Goal: Use online tool/utility

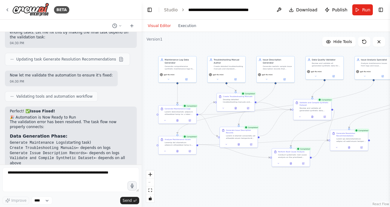
click at [296, 190] on div ".deletable-edge-delete-btn { width: 20px; height: 20px; border: 0px solid #ffff…" at bounding box center [266, 119] width 248 height 175
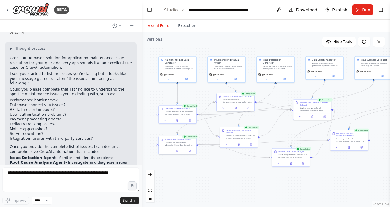
scroll to position [184, 0]
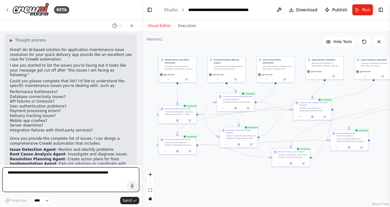
click at [52, 175] on textarea at bounding box center [70, 179] width 137 height 25
type textarea "**********"
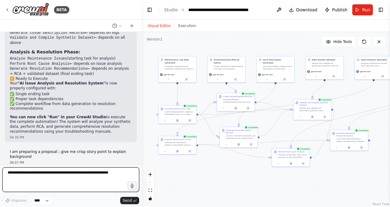
scroll to position [2691, 0]
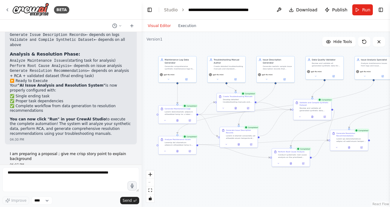
drag, startPoint x: 10, startPoint y: 104, endPoint x: 32, endPoint y: 136, distance: 38.5
copy ul "Quick delivery apps face critical maintenance issues that directly impact custo…"
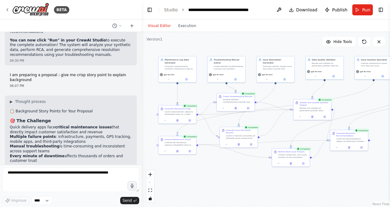
scroll to position [2783, 0]
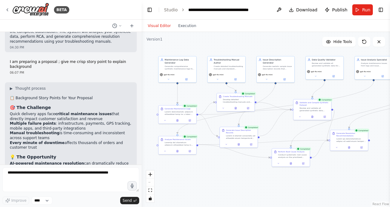
drag, startPoint x: 11, startPoint y: 62, endPoint x: 57, endPoint y: 93, distance: 55.7
click at [57, 161] on ul "AI-powered maintenance resolution can dramatically reduce mean time to resoluti…" at bounding box center [71, 180] width 122 height 38
copy ul "AI-powered maintenance resolution can dramatically reduce mean time to resoluti…"
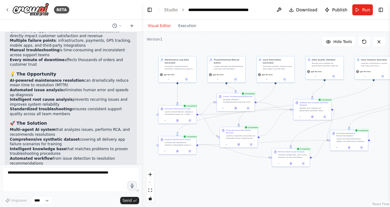
scroll to position [2875, 0]
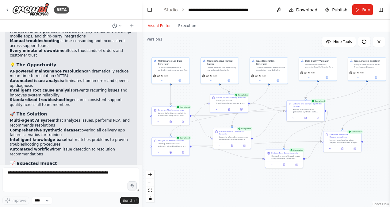
drag, startPoint x: 281, startPoint y: 189, endPoint x: 274, endPoint y: 190, distance: 6.9
click at [274, 190] on div ".deletable-edge-delete-btn { width: 20px; height: 20px; border: 0px solid #ffff…" at bounding box center [266, 119] width 248 height 175
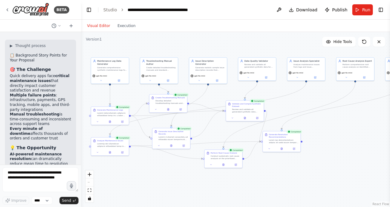
drag, startPoint x: 141, startPoint y: 47, endPoint x: 56, endPoint y: 47, distance: 84.9
click at [49, 50] on div "BETA hi, help me to generate solution in AI 02:16 PM ▶ Thought process Hi! I'd …" at bounding box center [40, 103] width 81 height 207
drag, startPoint x: 376, startPoint y: 125, endPoint x: 368, endPoint y: 127, distance: 8.1
click at [368, 127] on div ".deletable-edge-delete-btn { width: 20px; height: 20px; border: 0px solid #ffff…" at bounding box center [235, 119] width 309 height 175
drag, startPoint x: 344, startPoint y: 135, endPoint x: 334, endPoint y: 135, distance: 10.1
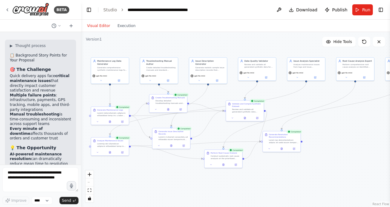
click at [334, 135] on div ".deletable-edge-delete-btn { width: 20px; height: 20px; border: 0px solid #ffff…" at bounding box center [235, 119] width 309 height 175
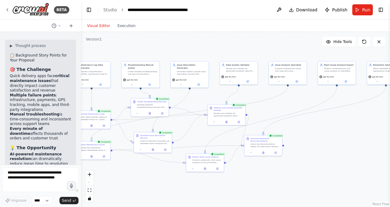
drag, startPoint x: 346, startPoint y: 110, endPoint x: 329, endPoint y: 113, distance: 16.9
click at [329, 113] on div ".deletable-edge-delete-btn { width: 20px; height: 20px; border: 0px solid #ffff…" at bounding box center [235, 119] width 309 height 175
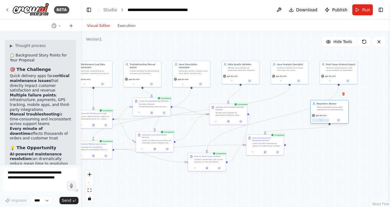
drag, startPoint x: 376, startPoint y: 84, endPoint x: 319, endPoint y: 120, distance: 67.4
click at [318, 124] on div ".deletable-edge-delete-btn { width: 20px; height: 20px; border: 0px solid #ffff…" at bounding box center [235, 119] width 309 height 175
click at [324, 80] on button at bounding box center [329, 80] width 17 height 4
drag, startPoint x: 336, startPoint y: 67, endPoint x: 326, endPoint y: 69, distance: 9.6
click at [326, 69] on div "Perform comprehensive root cause analysis on identified issues using systematic…" at bounding box center [332, 68] width 30 height 5
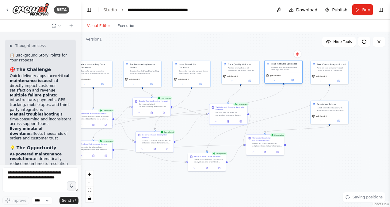
drag, startPoint x: 281, startPoint y: 69, endPoint x: 276, endPoint y: 69, distance: 5.5
click at [276, 69] on div "Analyze maintenance issues from logs and issue descriptions to categorize probl…" at bounding box center [286, 68] width 30 height 5
drag, startPoint x: 315, startPoint y: 110, endPoint x: 317, endPoint y: 116, distance: 6.3
click at [317, 116] on div "Resolution Advisor Match identified issues with appropriate troubleshooting pro…" at bounding box center [332, 112] width 34 height 9
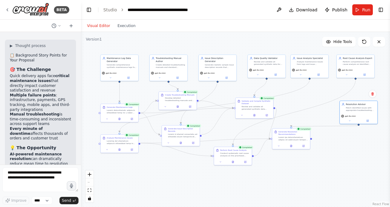
click at [242, 187] on div ".deletable-edge-delete-btn { width: 20px; height: 20px; border: 0px solid #ffff…" at bounding box center [235, 119] width 309 height 175
drag, startPoint x: 359, startPoint y: 108, endPoint x: 366, endPoint y: 102, distance: 9.2
click at [366, 102] on div "Match identified issues with appropriate troubleshooting procedures and provide…" at bounding box center [367, 102] width 30 height 5
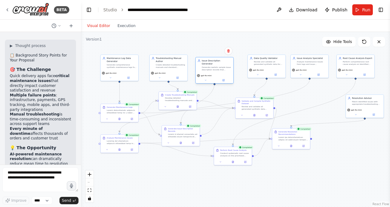
drag, startPoint x: 217, startPoint y: 64, endPoint x: 208, endPoint y: 64, distance: 8.6
click at [212, 66] on div "Generate realistic sample issue description records that delivery app support t…" at bounding box center [217, 68] width 30 height 5
drag, startPoint x: 172, startPoint y: 62, endPoint x: 166, endPoint y: 63, distance: 5.9
click at [166, 63] on div "Troubleshooting Manual Author Create detailed troubleshooting manuals and stand…" at bounding box center [165, 62] width 30 height 12
drag, startPoint x: 206, startPoint y: 62, endPoint x: 197, endPoint y: 61, distance: 9.3
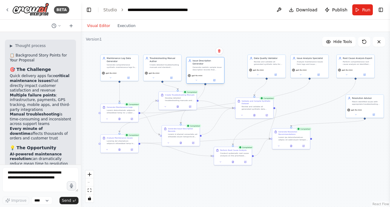
click at [197, 61] on div "Issue Description Generator Generate realistic sample issue description records…" at bounding box center [208, 65] width 30 height 12
drag, startPoint x: 271, startPoint y: 63, endPoint x: 254, endPoint y: 65, distance: 17.0
click at [254, 65] on div "Review and validate all generated synthetic data for consistency, realism, and …" at bounding box center [253, 65] width 30 height 5
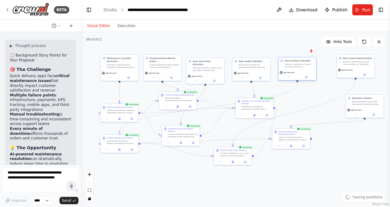
drag, startPoint x: 302, startPoint y: 62, endPoint x: 288, endPoint y: 63, distance: 13.9
click at [288, 63] on div "Analyze maintenance issues from logs and issue descriptions to categorize probl…" at bounding box center [299, 65] width 30 height 5
drag, startPoint x: 356, startPoint y: 68, endPoint x: 343, endPoint y: 71, distance: 13.6
click at [343, 71] on div "gpt-4o-mini" at bounding box center [343, 72] width 35 height 3
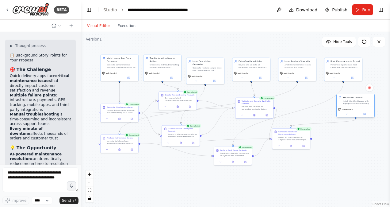
drag, startPoint x: 365, startPoint y: 101, endPoint x: 356, endPoint y: 102, distance: 8.7
click at [356, 102] on div "Match identified issues with appropriate troubleshooting procedures and provide…" at bounding box center [358, 102] width 30 height 5
drag, startPoint x: 286, startPoint y: 136, endPoint x: 255, endPoint y: 155, distance: 36.3
click at [292, 140] on div at bounding box center [299, 141] width 30 height 5
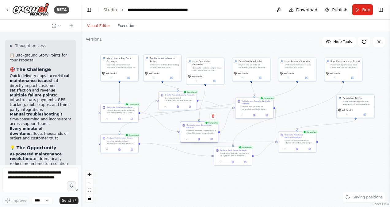
drag, startPoint x: 184, startPoint y: 134, endPoint x: 208, endPoint y: 128, distance: 24.5
click at [208, 129] on div at bounding box center [201, 131] width 30 height 5
drag, startPoint x: 180, startPoint y: 101, endPoint x: 173, endPoint y: 97, distance: 7.4
click at [173, 97] on div "Create Troubleshooting Manuals Develop detailed troubleshooting manuals and sta…" at bounding box center [172, 94] width 38 height 12
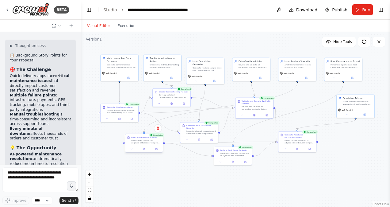
drag, startPoint x: 118, startPoint y: 140, endPoint x: 144, endPoint y: 139, distance: 26.7
click at [144, 139] on div at bounding box center [146, 141] width 30 height 5
drag, startPoint x: 247, startPoint y: 112, endPoint x: 247, endPoint y: 124, distance: 12.0
click at [247, 124] on div at bounding box center [254, 127] width 38 height 6
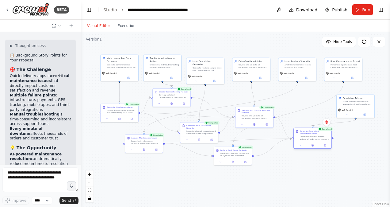
drag, startPoint x: 300, startPoint y: 139, endPoint x: 315, endPoint y: 135, distance: 15.7
click at [315, 135] on div at bounding box center [315, 137] width 30 height 5
click at [287, 169] on div ".deletable-edge-delete-btn { width: 20px; height: 20px; border: 0px solid #ffff…" at bounding box center [235, 119] width 309 height 175
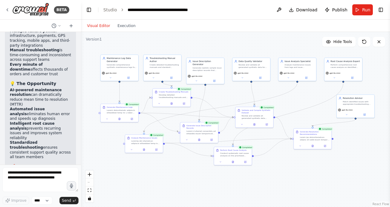
scroll to position [4417, 0]
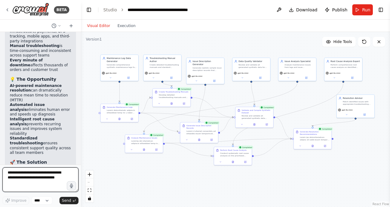
click at [31, 181] on textarea at bounding box center [40, 179] width 76 height 25
type textarea "**********"
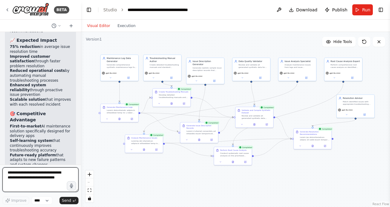
scroll to position [4602, 0]
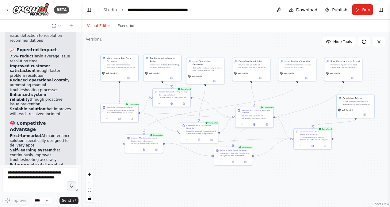
drag, startPoint x: 17, startPoint y: 40, endPoint x: 30, endPoint y: 53, distance: 18.6
copy strong "ENSE - Issue Detection & Data Collection"
click at [20, 174] on textarea at bounding box center [40, 179] width 76 height 25
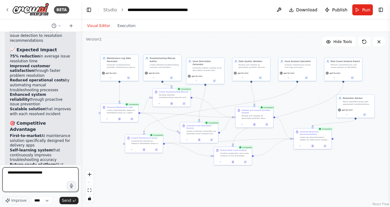
type textarea "**********"
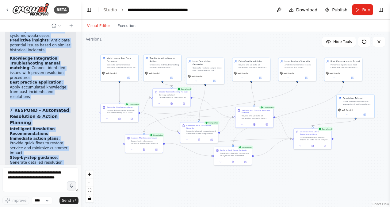
scroll to position [5115, 0]
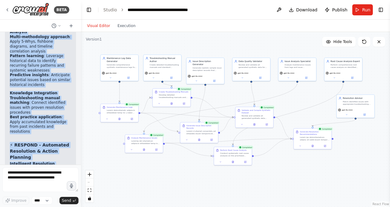
drag, startPoint x: 18, startPoint y: 135, endPoint x: 46, endPoint y: 74, distance: 68.2
click at [46, 74] on div "▶ Thought process 🎯 STaR Framework Approach for AI Maintenance Solution 🔍 SENSE…" at bounding box center [40, 157] width 61 height 830
copy div "LORE - Ipsum Dolorsita & Cons Adipiscing Elitseddo Eiusm Temporinc Utlab-etdolo…"
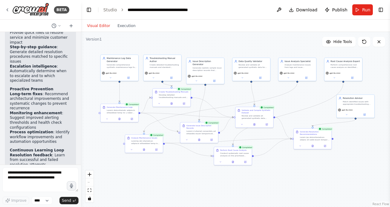
scroll to position [5263, 0]
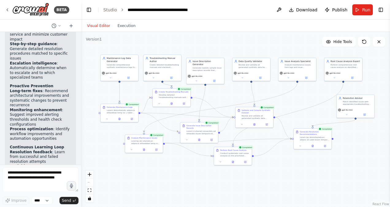
drag, startPoint x: 10, startPoint y: 88, endPoint x: 59, endPoint y: 79, distance: 49.2
click at [59, 79] on div "▶ Thought process 🎯 STaR Framework Approach for AI Maintenance Solution 🔍 SENSE…" at bounding box center [40, 9] width 61 height 830
copy div "Speed & Efficiency 75% faster issue resolution through automated analysis and r…"
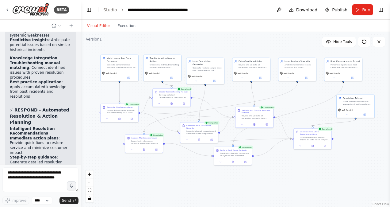
scroll to position [5141, 0]
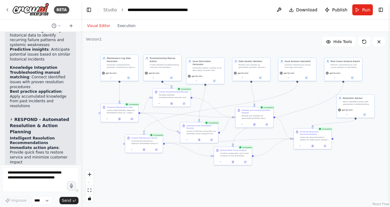
copy div "Speed & Efficiency 75% faster issue resolution through automated analysis and r…"
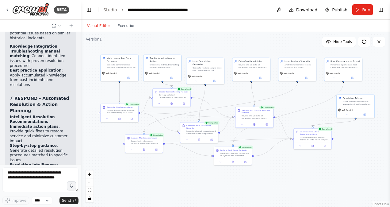
scroll to position [5171, 0]
